Goal: Check status: Check status

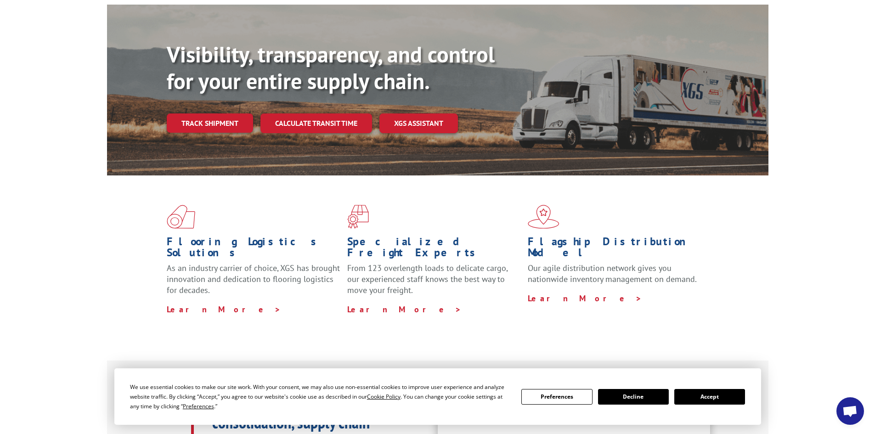
scroll to position [92, 0]
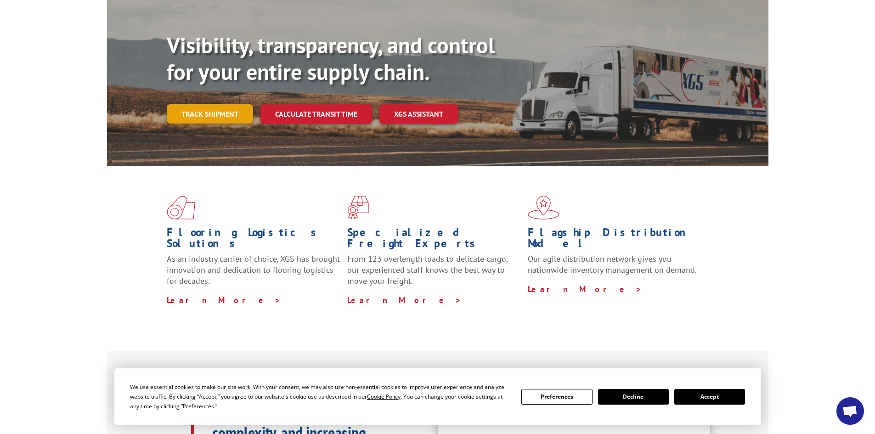
click at [218, 104] on link "Track shipment" at bounding box center [210, 113] width 86 height 19
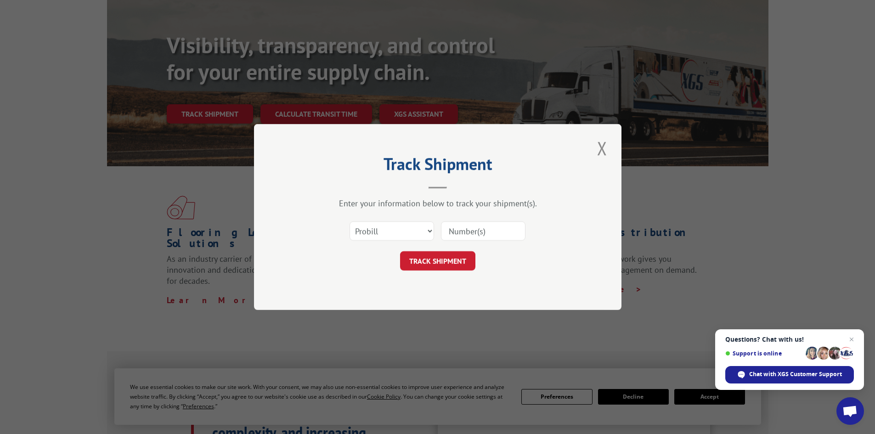
click at [458, 228] on input at bounding box center [483, 230] width 84 height 19
paste input "17461054"
type input "17461054"
click at [437, 267] on button "TRACK SHIPMENT" at bounding box center [437, 260] width 75 height 19
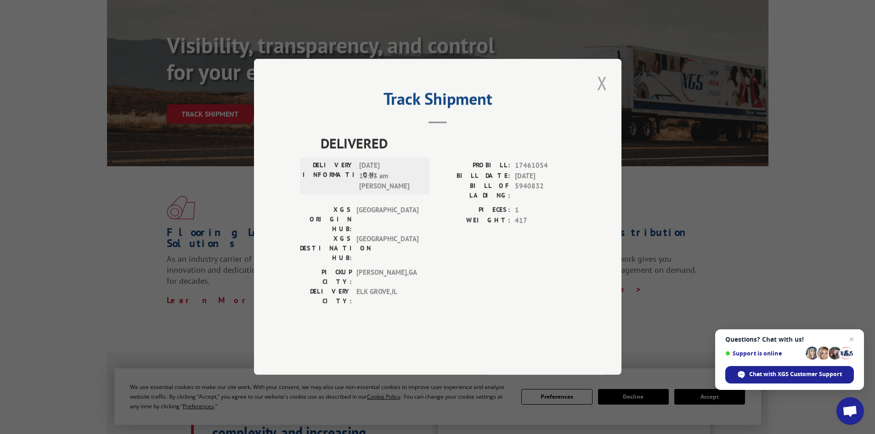
click at [600, 95] on button "Close modal" at bounding box center [602, 82] width 16 height 25
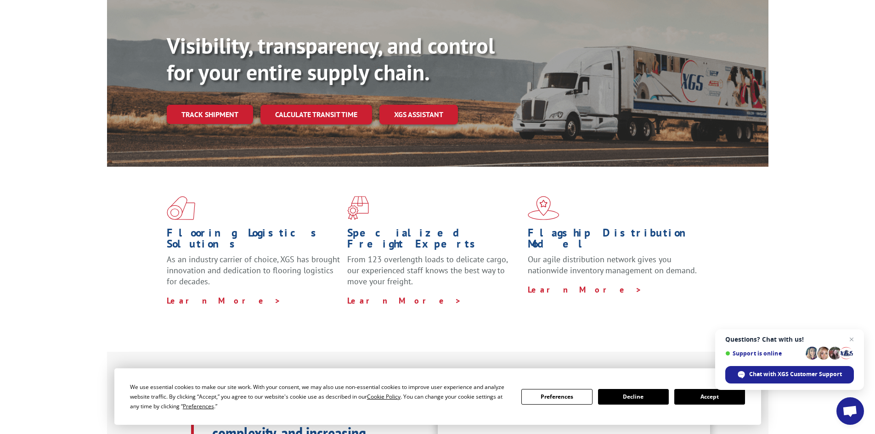
scroll to position [0, 0]
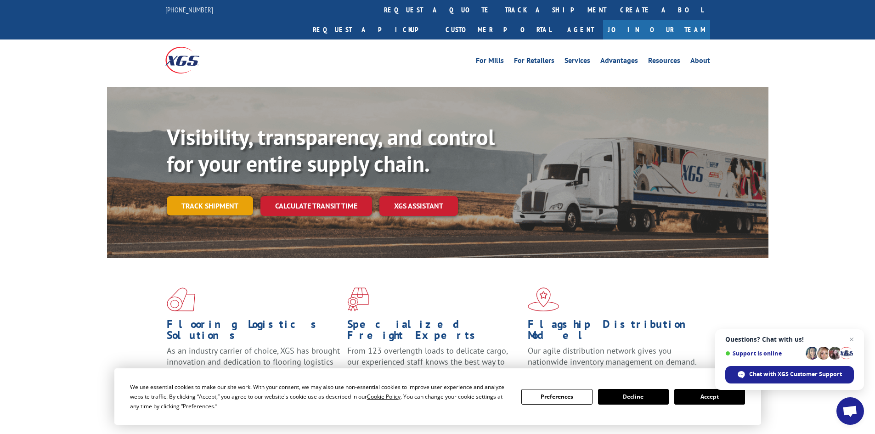
click at [230, 196] on link "Track shipment" at bounding box center [210, 205] width 86 height 19
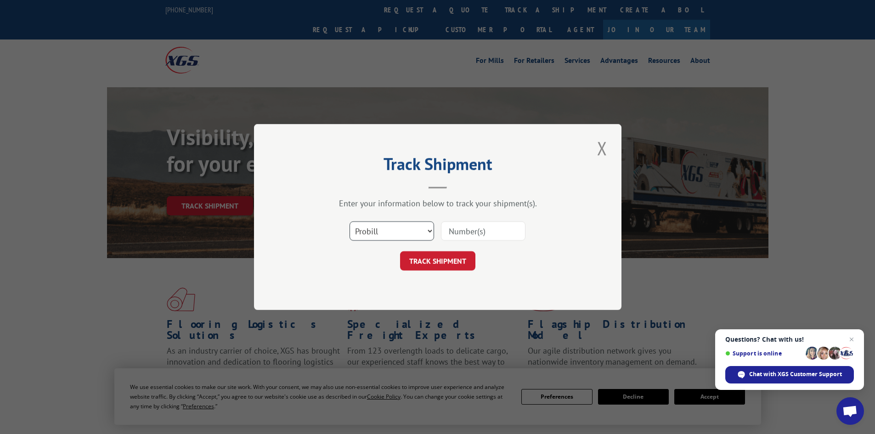
click at [431, 230] on select "Select category... Probill BOL PO" at bounding box center [391, 230] width 84 height 19
select select "bol"
click at [349, 221] on select "Select category... Probill BOL PO" at bounding box center [391, 230] width 84 height 19
click at [466, 228] on input at bounding box center [483, 230] width 84 height 19
paste input "5940832"
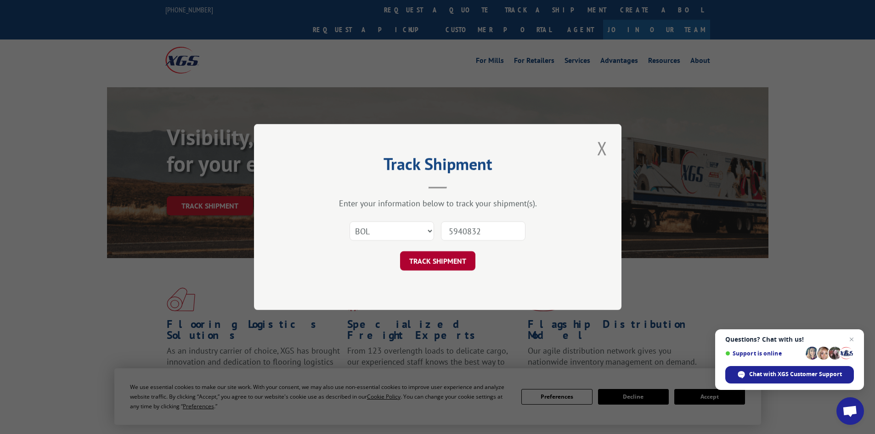
type input "5940832"
click at [411, 261] on button "TRACK SHIPMENT" at bounding box center [437, 260] width 75 height 19
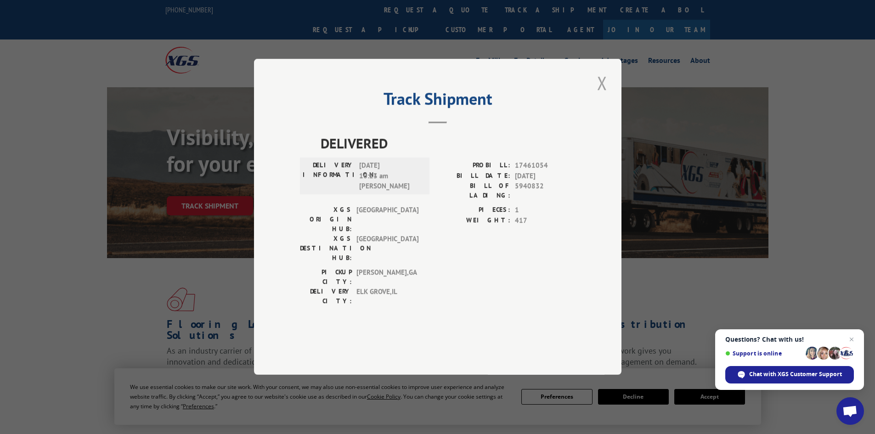
click at [600, 95] on button "Close modal" at bounding box center [602, 82] width 16 height 25
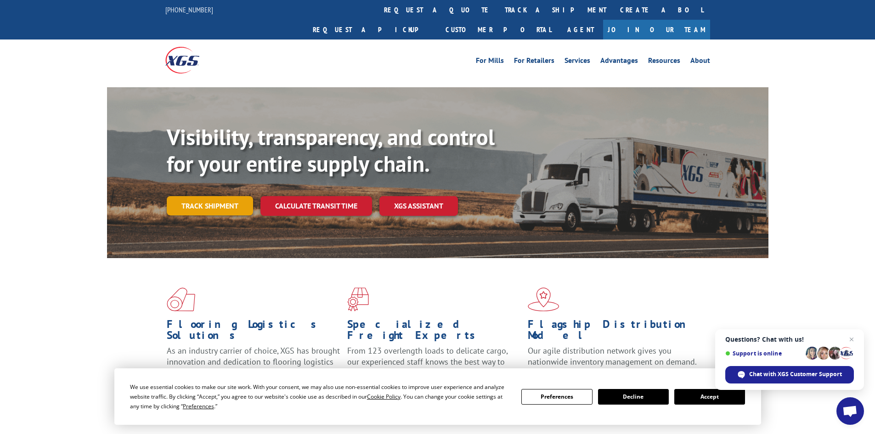
click at [200, 196] on link "Track shipment" at bounding box center [210, 205] width 86 height 19
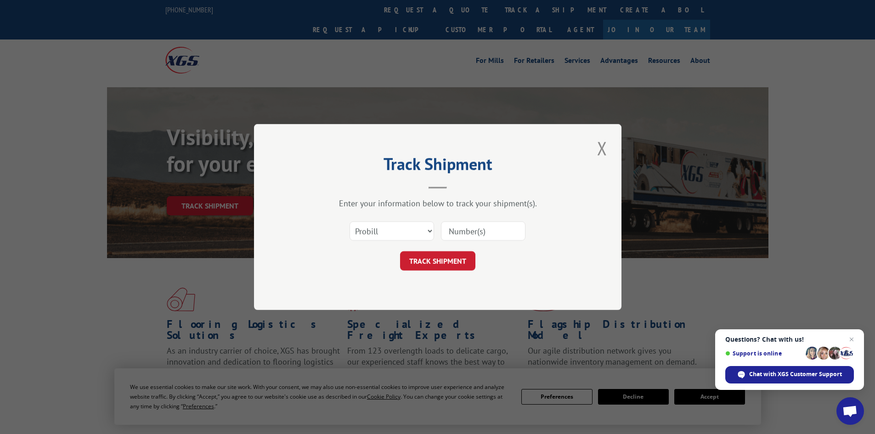
click at [485, 234] on input at bounding box center [483, 230] width 84 height 19
paste input "420368"
type input "420368"
click at [457, 264] on button "TRACK SHIPMENT" at bounding box center [437, 260] width 75 height 19
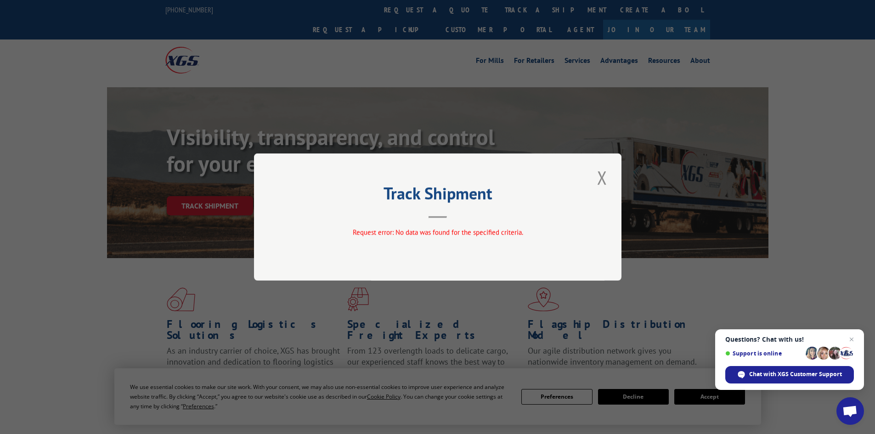
click at [604, 177] on button "Close modal" at bounding box center [602, 177] width 16 height 25
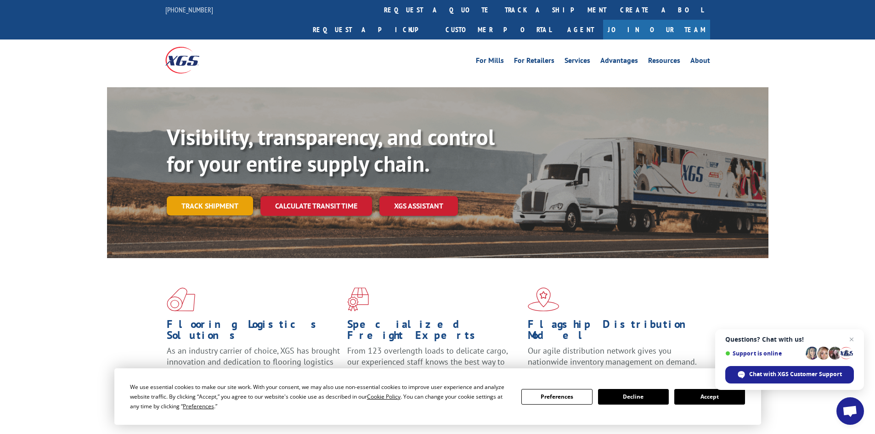
click at [230, 196] on link "Track shipment" at bounding box center [210, 205] width 86 height 19
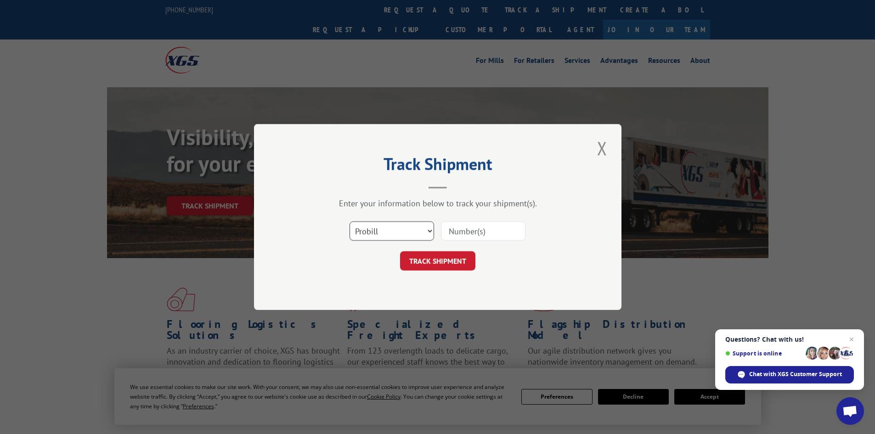
click at [428, 231] on select "Select category... Probill BOL PO" at bounding box center [391, 230] width 84 height 19
select select "bol"
click at [349, 221] on select "Select category... Probill BOL PO" at bounding box center [391, 230] width 84 height 19
click at [477, 230] on input at bounding box center [483, 230] width 84 height 19
paste input "420368"
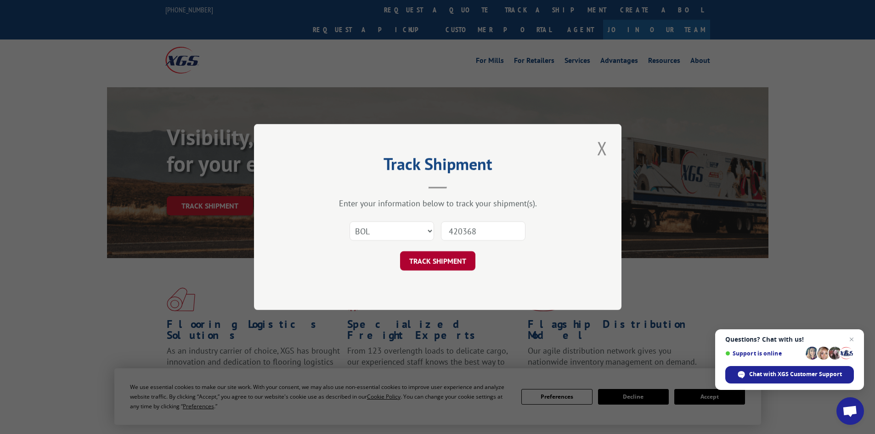
type input "420368"
click at [449, 260] on button "TRACK SHIPMENT" at bounding box center [437, 260] width 75 height 19
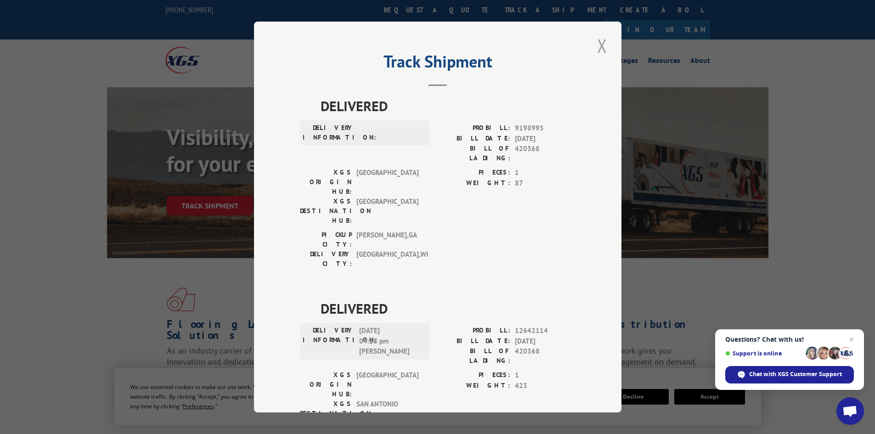
click at [598, 44] on button "Close modal" at bounding box center [602, 45] width 16 height 25
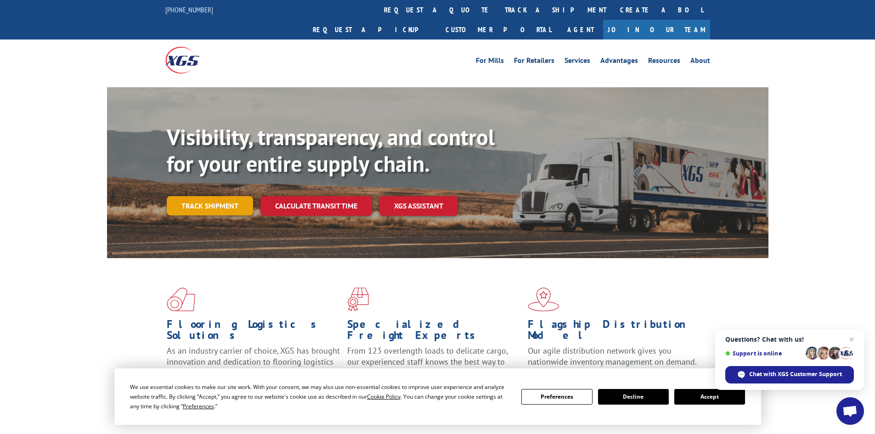
click at [200, 196] on link "Track shipment" at bounding box center [210, 205] width 86 height 19
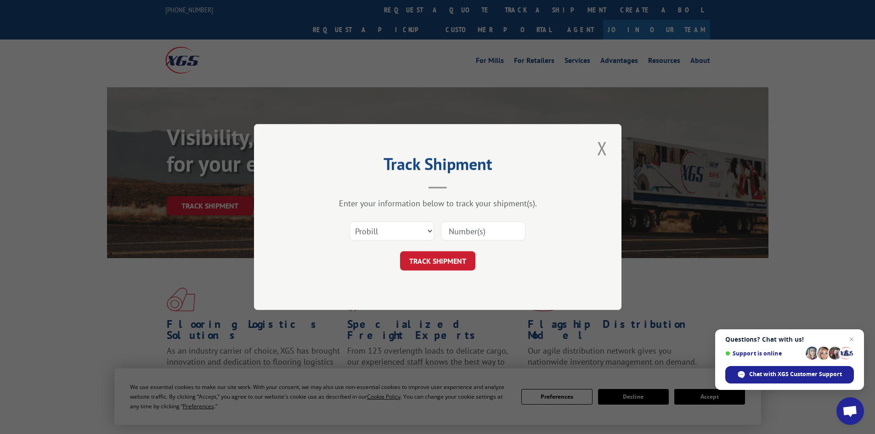
click at [450, 230] on input at bounding box center [483, 230] width 84 height 19
paste input "016927250804"
type input "016927250804"
click at [435, 260] on button "TRACK SHIPMENT" at bounding box center [437, 260] width 75 height 19
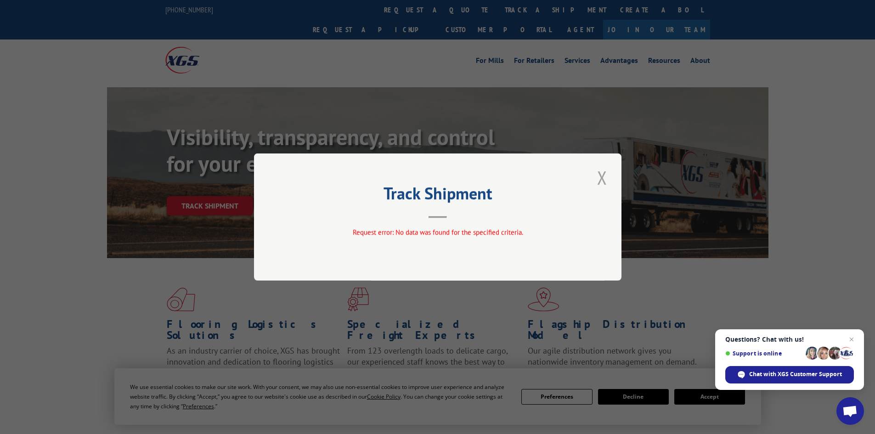
click at [600, 179] on button "Close modal" at bounding box center [602, 177] width 16 height 25
